Goal: Information Seeking & Learning: Learn about a topic

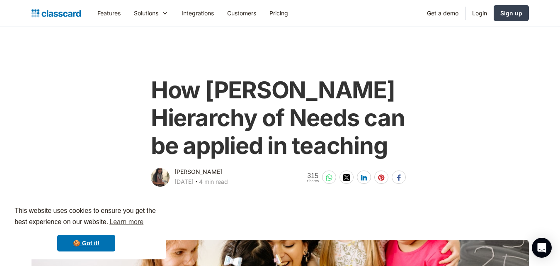
click at [26, 79] on main "How Maslow's Hierarchy of Needs can be applied in teaching Dhwani Shah October …" at bounding box center [280, 108] width 560 height 162
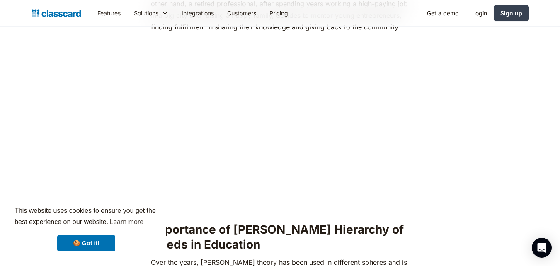
scroll to position [614, 0]
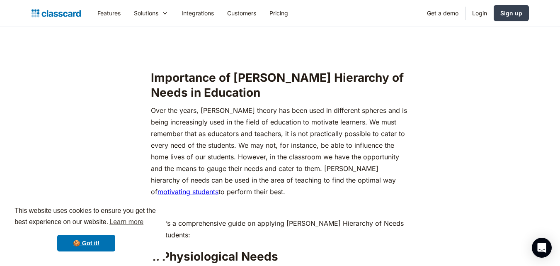
scroll to position [846, 0]
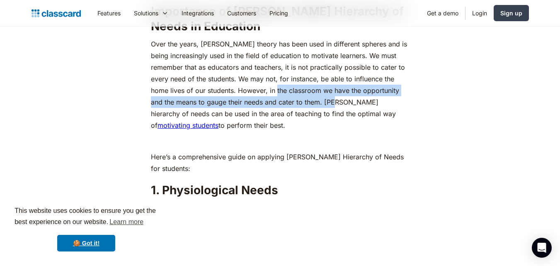
drag, startPoint x: 269, startPoint y: 75, endPoint x: 326, endPoint y: 90, distance: 59.1
click at [326, 90] on p "Over the years, Abraham Maslow’s theory has been used in different spheres and …" at bounding box center [280, 84] width 258 height 93
copy p "in the classroom we have the opportunity and the means to gauge their needs and…"
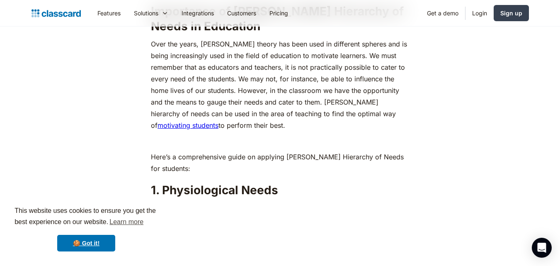
drag, startPoint x: 325, startPoint y: 85, endPoint x: 327, endPoint y: 109, distance: 23.3
click at [327, 109] on p "Over the years, Abraham Maslow’s theory has been used in different spheres and …" at bounding box center [280, 84] width 258 height 93
copy p "Maslow’s hierarchy of needs can be used in the area of teaching to find the opt…"
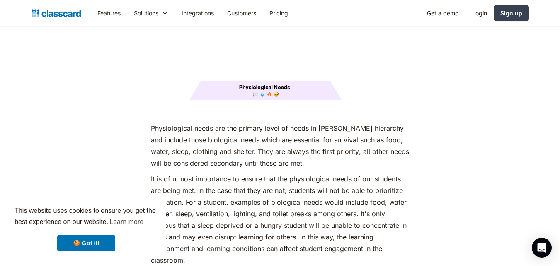
scroll to position [1144, 0]
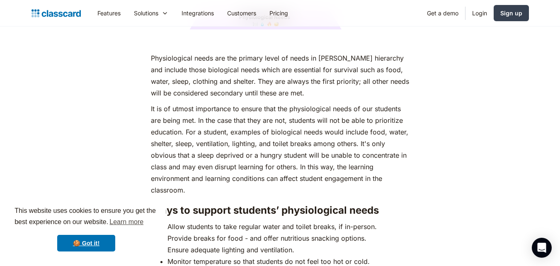
click at [290, 106] on p "It is of utmost importance to ensure that the physiological needs of our studen…" at bounding box center [280, 149] width 258 height 93
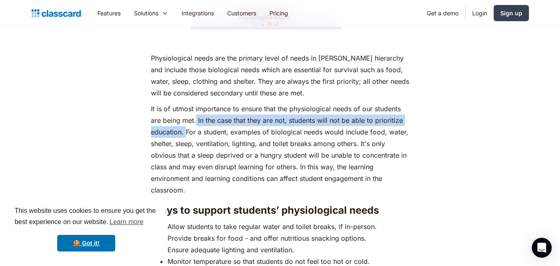
drag, startPoint x: 199, startPoint y: 107, endPoint x: 186, endPoint y: 120, distance: 18.2
click at [186, 120] on p "It is of utmost importance to ensure that the physiological needs of our studen…" at bounding box center [280, 149] width 258 height 93
copy p "In the case that they are not, students will not be able to prioritize educatio…"
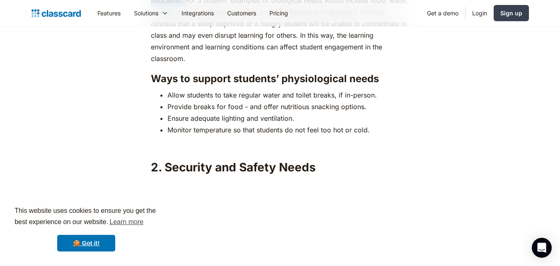
scroll to position [1277, 0]
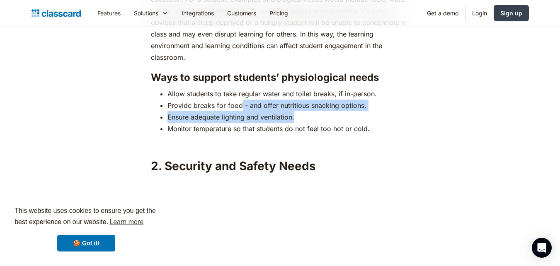
drag, startPoint x: 295, startPoint y: 100, endPoint x: 241, endPoint y: 91, distance: 55.1
click at [241, 91] on ul "Allow students to take regular water and toilet breaks, if in-person. Provide b…" at bounding box center [280, 111] width 258 height 46
click at [221, 111] on li "Ensure adequate lighting and ventilation." at bounding box center [288, 117] width 242 height 12
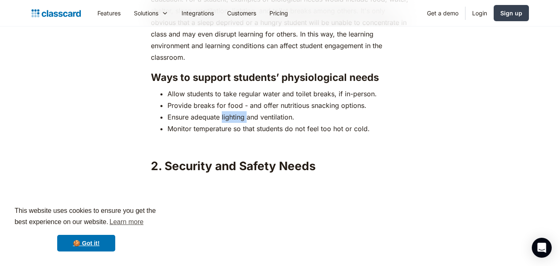
click at [221, 111] on li "Ensure adequate lighting and ventilation." at bounding box center [288, 117] width 242 height 12
click at [220, 111] on li "Ensure adequate lighting and ventilation." at bounding box center [288, 117] width 242 height 12
copy li "Ensure adequate lighting and ventilation."
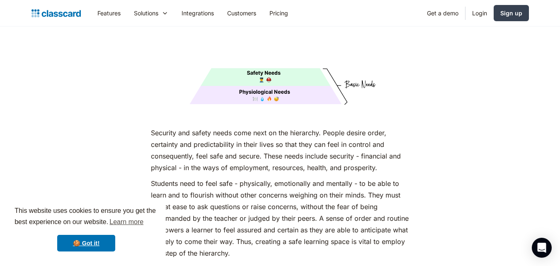
scroll to position [1476, 0]
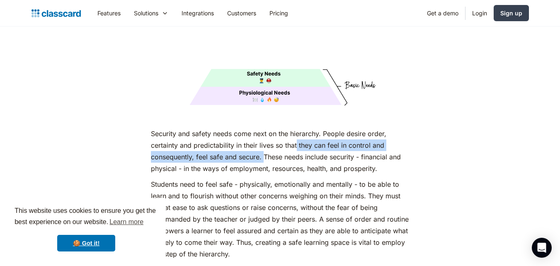
drag, startPoint x: 297, startPoint y: 130, endPoint x: 263, endPoint y: 141, distance: 35.7
click at [263, 141] on p "Security and safety needs come next on the hierarchy. People desire order, cert…" at bounding box center [280, 151] width 258 height 46
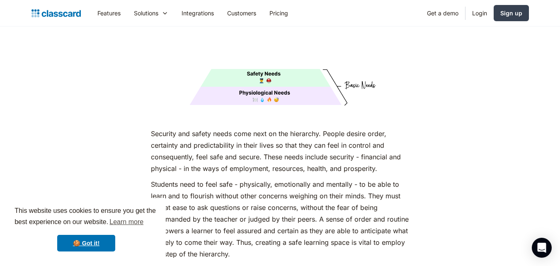
click at [311, 133] on p "Security and safety needs come next on the hierarchy. People desire order, cert…" at bounding box center [280, 151] width 258 height 46
drag, startPoint x: 277, startPoint y: 129, endPoint x: 372, endPoint y: 125, distance: 94.6
click at [372, 128] on p "Security and safety needs come next on the hierarchy. People desire order, cert…" at bounding box center [280, 151] width 258 height 46
copy p "so that they can feel in control"
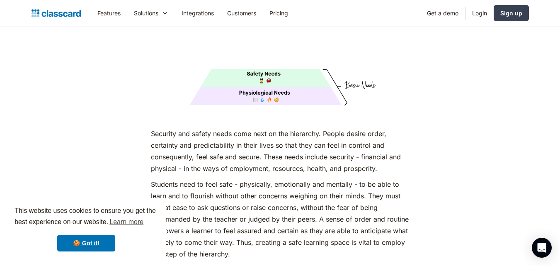
click at [301, 180] on p "Students need to feel safe - physically, emotionally and mentally - to be able …" at bounding box center [280, 218] width 258 height 81
copy p "weighing"
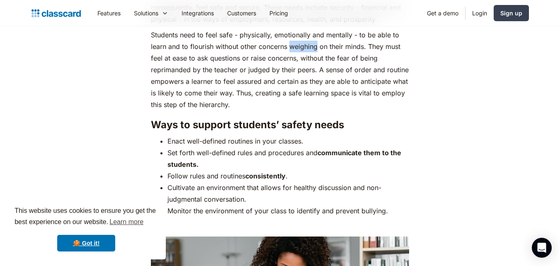
scroll to position [1642, 0]
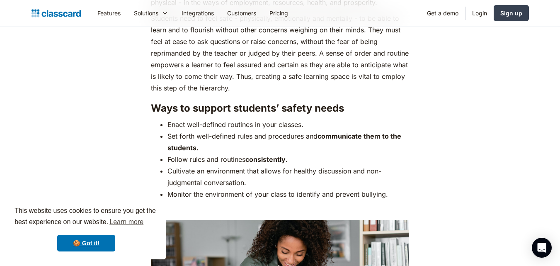
click at [277, 168] on li "Cultivate an environment that allows for healthy discussion and non-judgmental …" at bounding box center [288, 176] width 242 height 23
drag, startPoint x: 206, startPoint y: 155, endPoint x: 248, endPoint y: 170, distance: 44.2
click at [248, 170] on li "Cultivate an environment that allows for healthy discussion and non-judgmental …" at bounding box center [288, 176] width 242 height 23
copy li "environment that allows for healthy discussion and non-judgmental conversation."
click at [174, 136] on strong "communicate them to the students." at bounding box center [284, 142] width 234 height 20
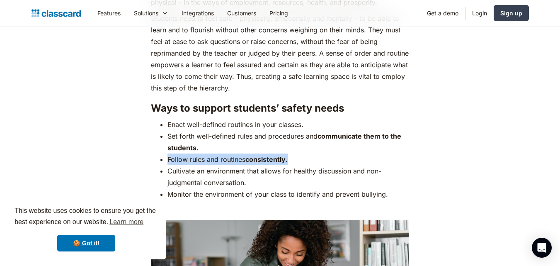
drag, startPoint x: 168, startPoint y: 140, endPoint x: 291, endPoint y: 149, distance: 122.6
click at [291, 153] on li "Follow rules and routines consistently ." at bounding box center [288, 159] width 242 height 12
copy li "Follow rules and routines consistently ."
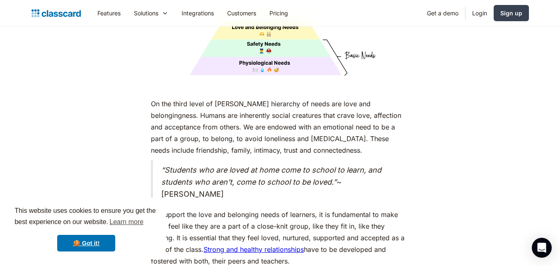
scroll to position [2172, 0]
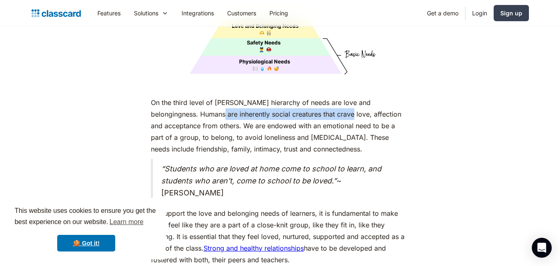
drag, startPoint x: 190, startPoint y: 98, endPoint x: 320, endPoint y: 100, distance: 130.2
click at [320, 100] on p "On the third level of Maslow’s hierarchy of needs are love and belongingness. H…" at bounding box center [280, 126] width 258 height 58
copy p "inherently social creatures that crave love"
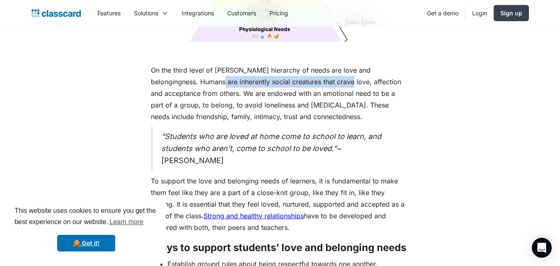
scroll to position [2206, 0]
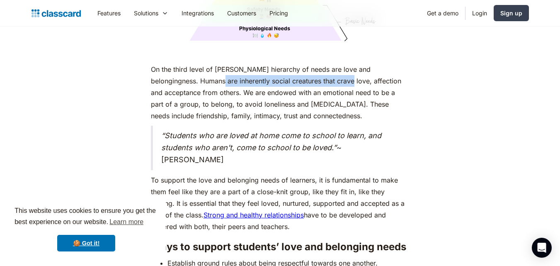
drag, startPoint x: 161, startPoint y: 117, endPoint x: 194, endPoint y: 146, distance: 43.8
click at [194, 146] on blockquote "“Students who are loved at home come to school to learn, and students who aren'…" at bounding box center [280, 148] width 258 height 44
copy blockquote "“Students who are loved at home come to school to learn, and students who aren'…"
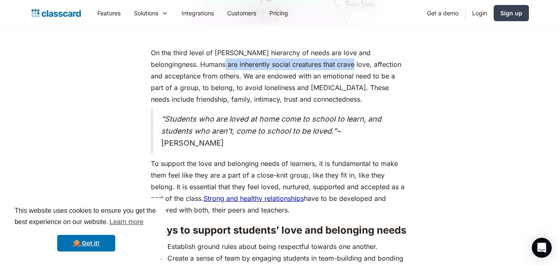
scroll to position [2239, 0]
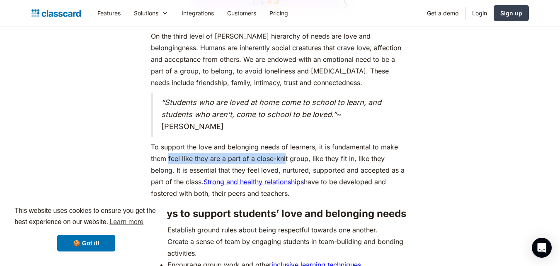
drag, startPoint x: 188, startPoint y: 142, endPoint x: 286, endPoint y: 141, distance: 97.4
click at [286, 141] on p "To support the love and belonging needs of learners, it is fundamental to make …" at bounding box center [280, 170] width 258 height 58
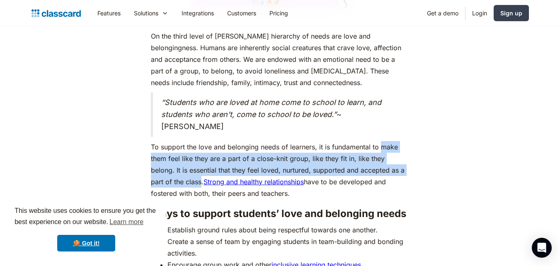
drag, startPoint x: 385, startPoint y: 134, endPoint x: 179, endPoint y: 171, distance: 208.9
click at [179, 171] on p "To support the love and belonging needs of learners, it is fundamental to make …" at bounding box center [280, 170] width 258 height 58
click at [117, 166] on div "As humans, we are driven by an innate desire to achieve more, to surpass not ju…" at bounding box center [280, 36] width 337 height 3702
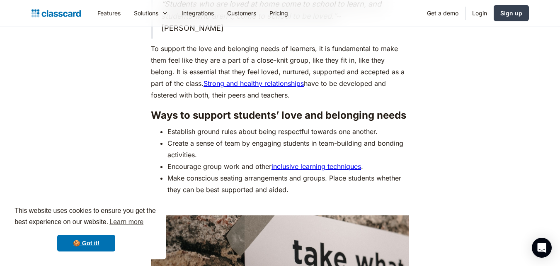
scroll to position [2338, 0]
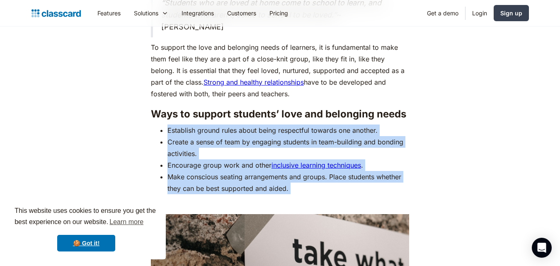
drag, startPoint x: 165, startPoint y: 116, endPoint x: 322, endPoint y: 186, distance: 172.0
click at [327, 161] on link "inclusive learning techniques" at bounding box center [317, 165] width 90 height 8
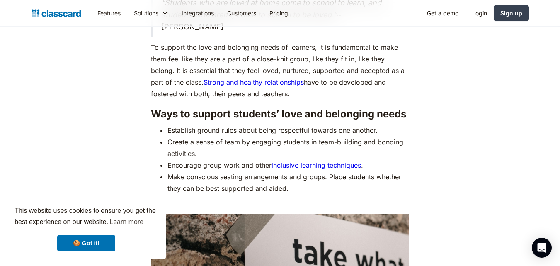
click at [300, 161] on link "inclusive learning techniques" at bounding box center [317, 165] width 90 height 8
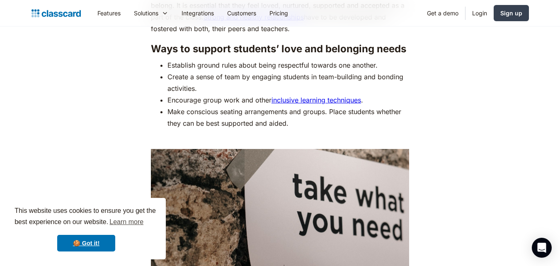
scroll to position [2405, 0]
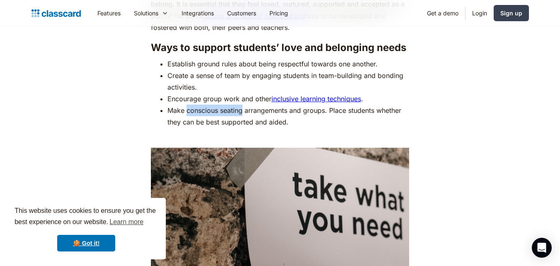
drag, startPoint x: 186, startPoint y: 91, endPoint x: 243, endPoint y: 100, distance: 57.0
click at [243, 104] on li "Make conscious seating arrangements and groups. Place students whether they can…" at bounding box center [288, 115] width 242 height 23
drag, startPoint x: 290, startPoint y: 95, endPoint x: 188, endPoint y: 100, distance: 102.1
click at [188, 104] on li "Make conscious seating arrangements and groups. Place students whether they can…" at bounding box center [288, 115] width 242 height 23
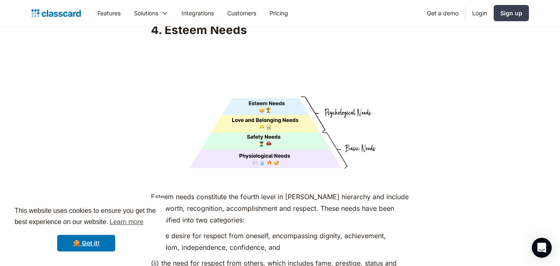
scroll to position [2769, 0]
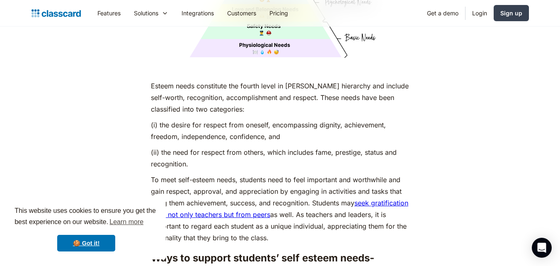
scroll to position [2886, 0]
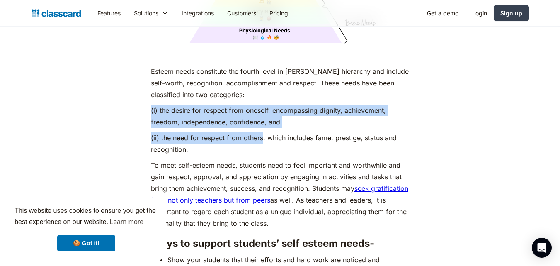
drag, startPoint x: 263, startPoint y: 123, endPoint x: 150, endPoint y: 96, distance: 116.0
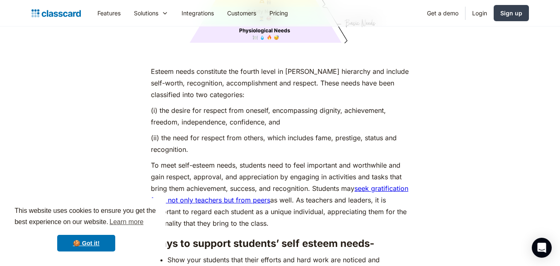
click at [271, 159] on p "To meet self-esteem needs, students need to feel important and worthwhile and g…" at bounding box center [280, 194] width 258 height 70
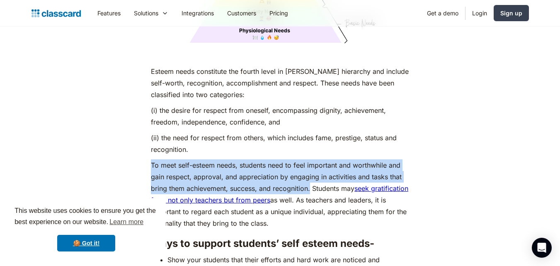
drag, startPoint x: 311, startPoint y: 174, endPoint x: 150, endPoint y: 145, distance: 163.5
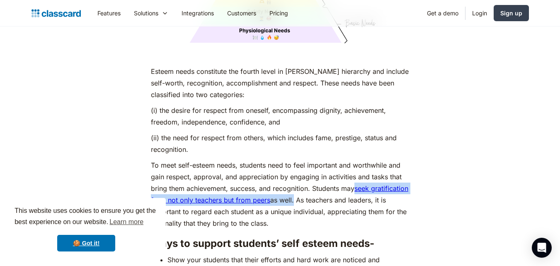
drag, startPoint x: 333, startPoint y: 183, endPoint x: 358, endPoint y: 173, distance: 26.8
click at [358, 173] on p "To meet self-esteem needs, students need to feel important and worthwhile and g…" at bounding box center [280, 194] width 258 height 70
click at [358, 184] on link "seek gratification from not only teachers but from peers" at bounding box center [279, 194] width 257 height 20
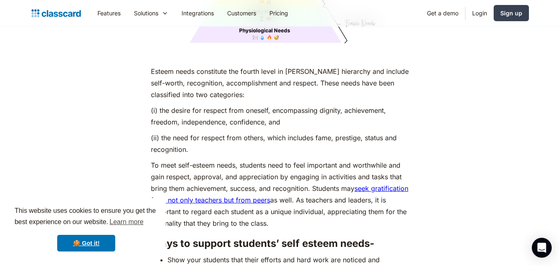
click at [380, 204] on p "To meet self-esteem needs, students need to feel important and worthwhile and g…" at bounding box center [280, 194] width 258 height 70
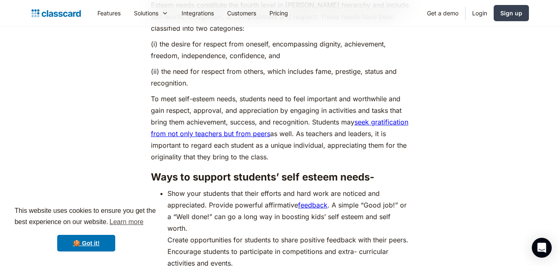
scroll to position [2968, 0]
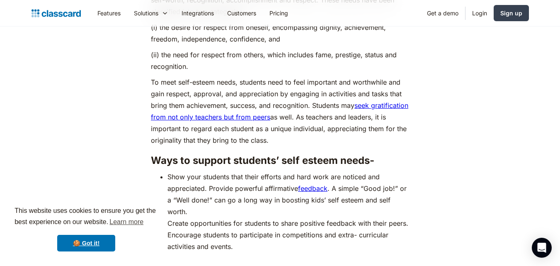
drag, startPoint x: 336, startPoint y: 102, endPoint x: 335, endPoint y: 121, distance: 18.7
click at [335, 121] on p "To meet self-esteem needs, students need to feel important and worthwhile and g…" at bounding box center [280, 111] width 258 height 70
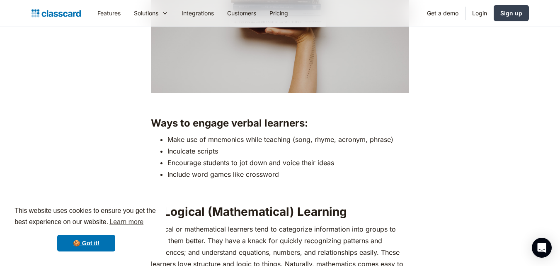
scroll to position [1907, 0]
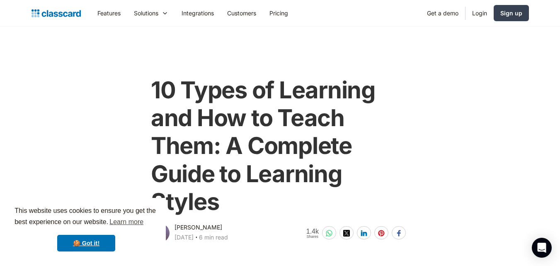
scroll to position [1344, 0]
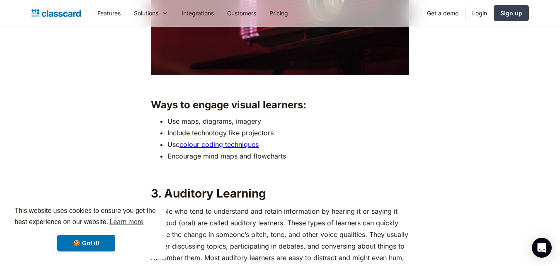
click at [400, 149] on li "Use colour coding techniques" at bounding box center [288, 144] width 242 height 12
